Goal: Check status

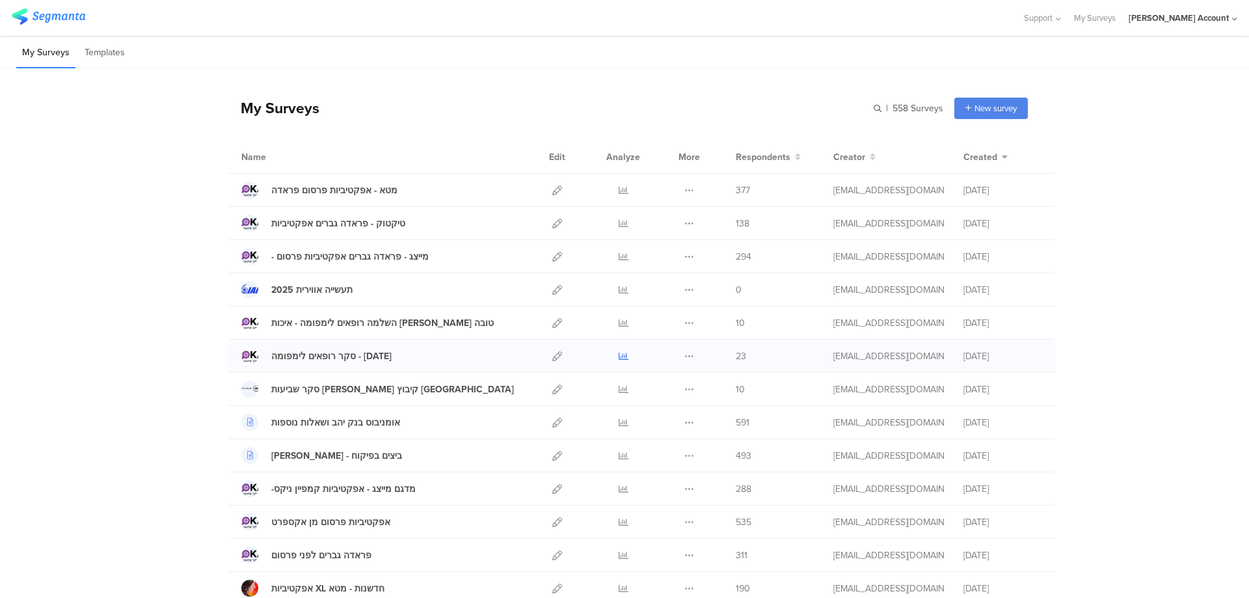
click at [619, 356] on icon at bounding box center [624, 356] width 10 height 10
